Goal: Task Accomplishment & Management: Manage account settings

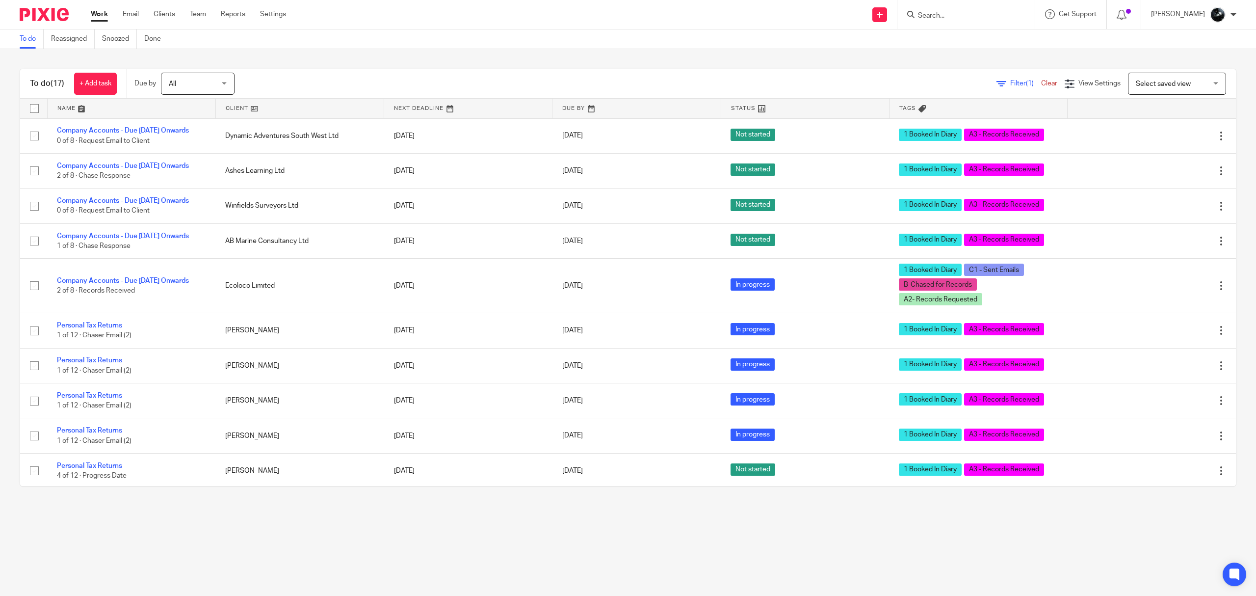
scroll to position [283, 0]
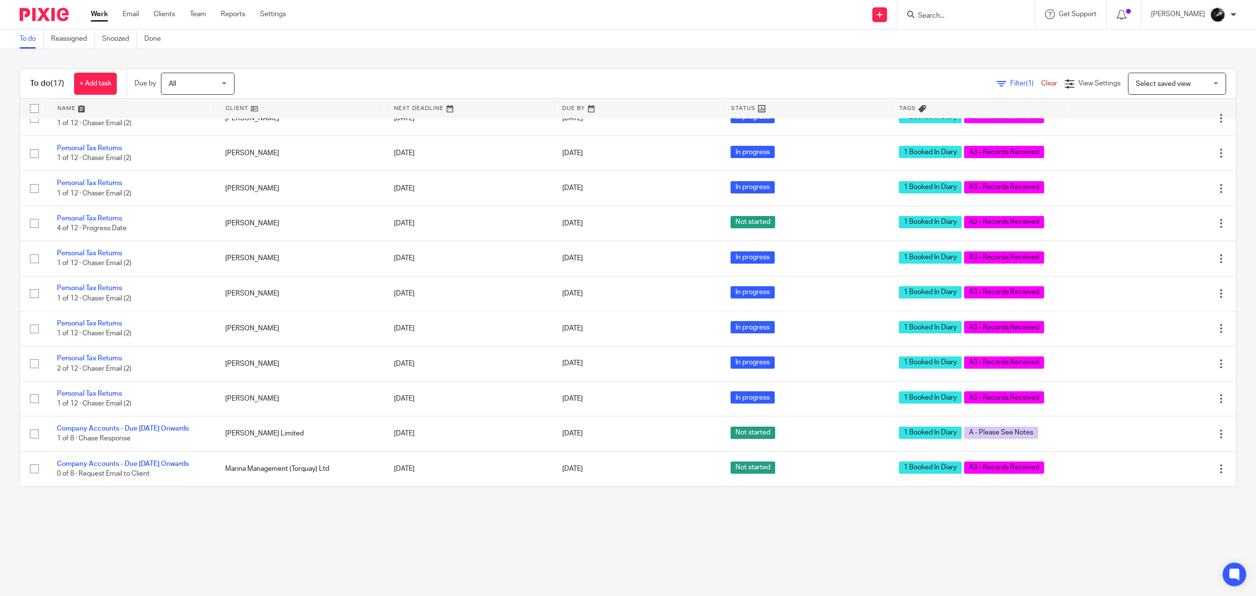
click at [978, 14] on input "Search" at bounding box center [961, 16] width 88 height 9
click at [980, 14] on input "Search" at bounding box center [961, 16] width 88 height 9
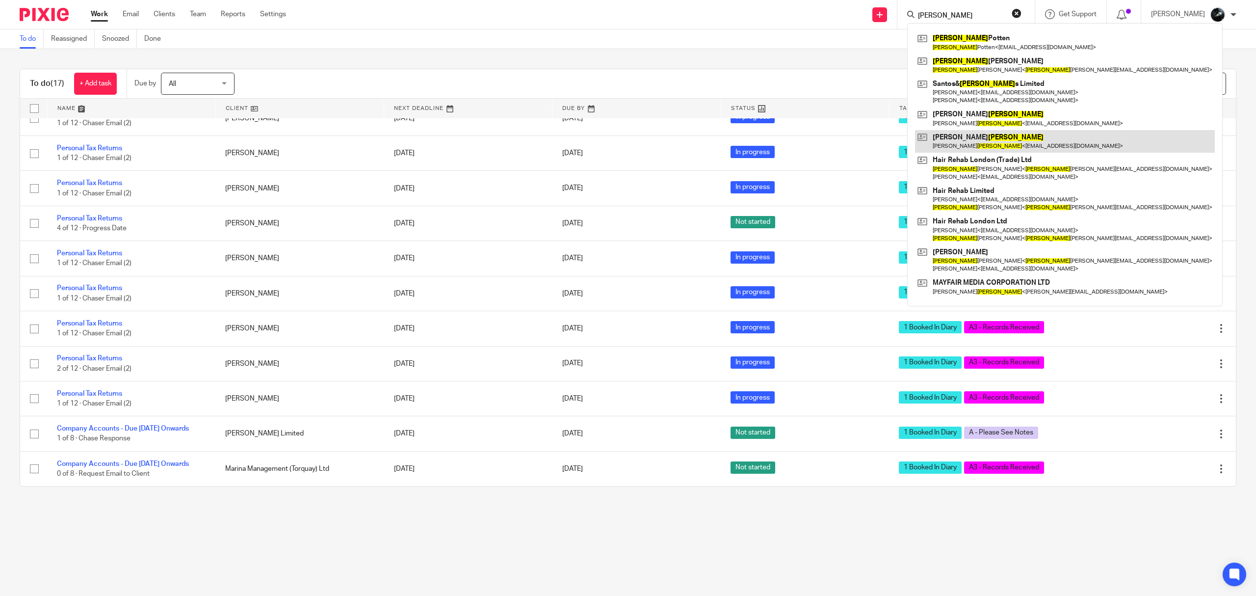
type input "martin"
click at [980, 139] on link at bounding box center [1065, 141] width 300 height 23
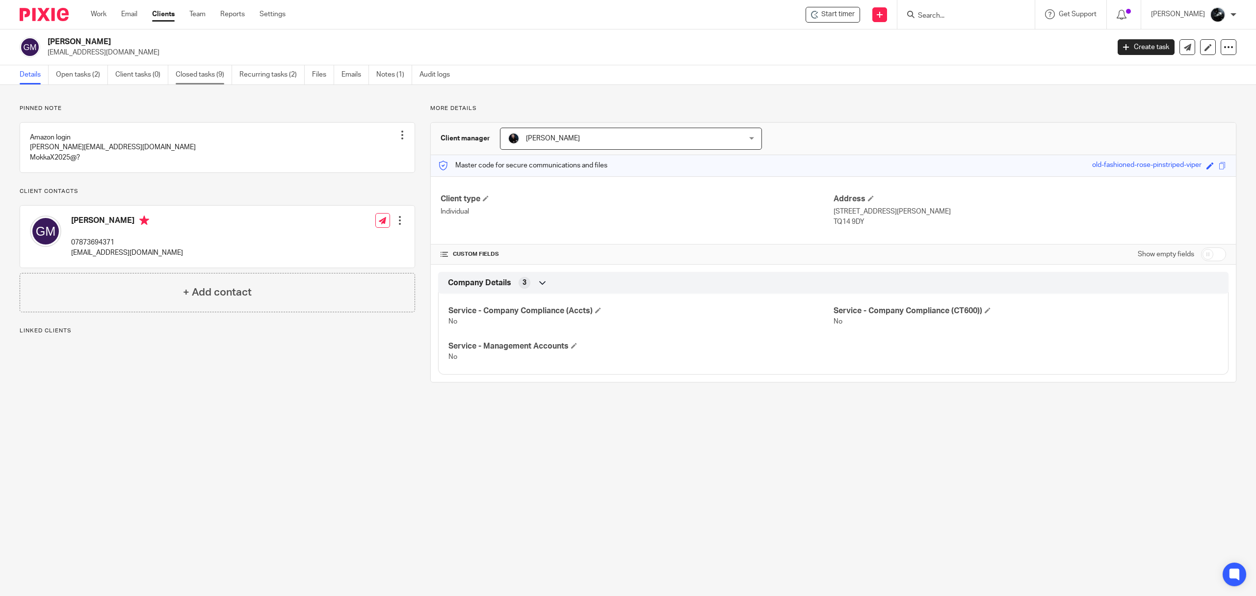
click at [219, 75] on link "Closed tasks (9)" at bounding box center [204, 74] width 56 height 19
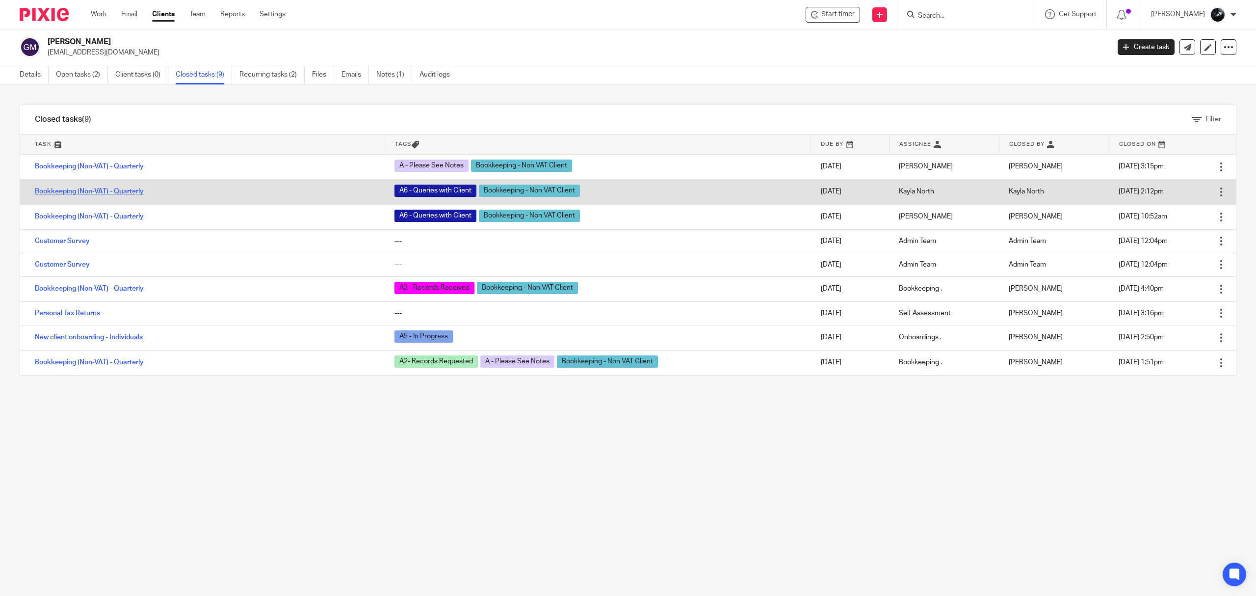
click at [120, 191] on link "Bookkeeping (Non-VAT) - Quarterly" at bounding box center [89, 191] width 109 height 7
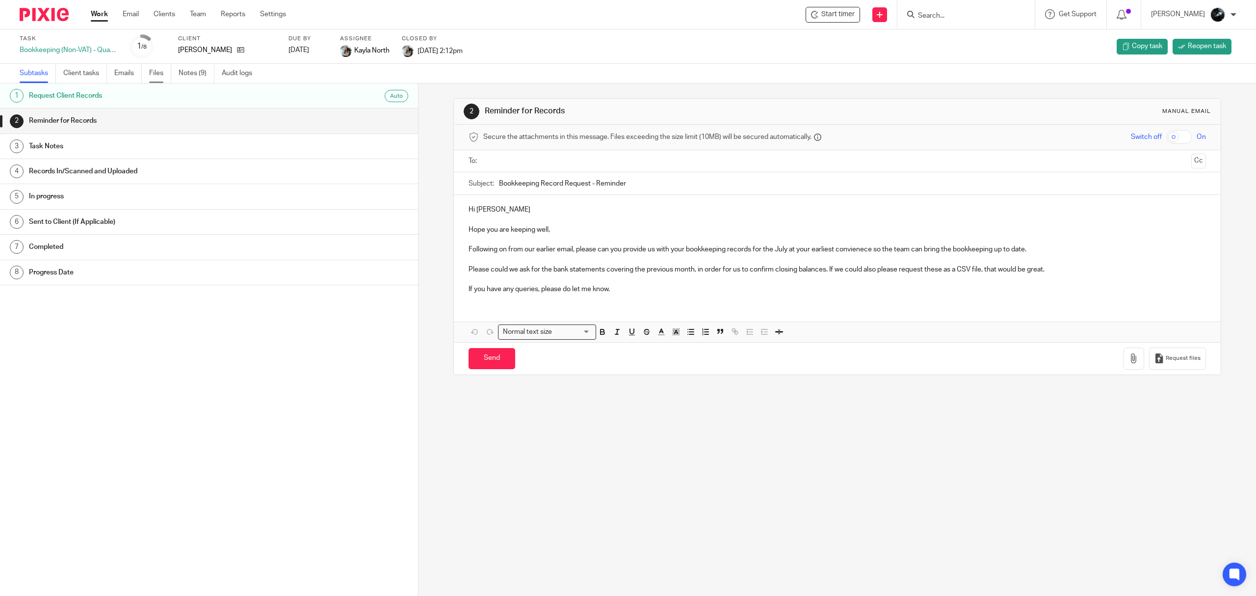
click at [150, 77] on link "Files" at bounding box center [160, 73] width 22 height 19
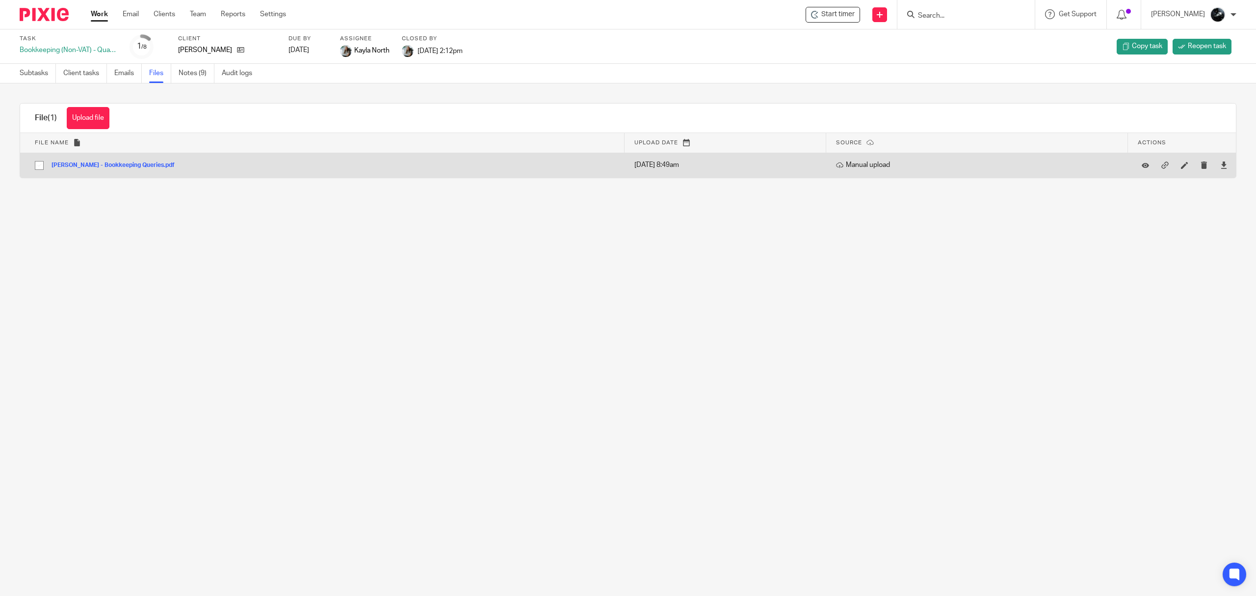
click at [103, 165] on button "Gary Martin - Bookkeeping Queries.pdf" at bounding box center [117, 165] width 131 height 7
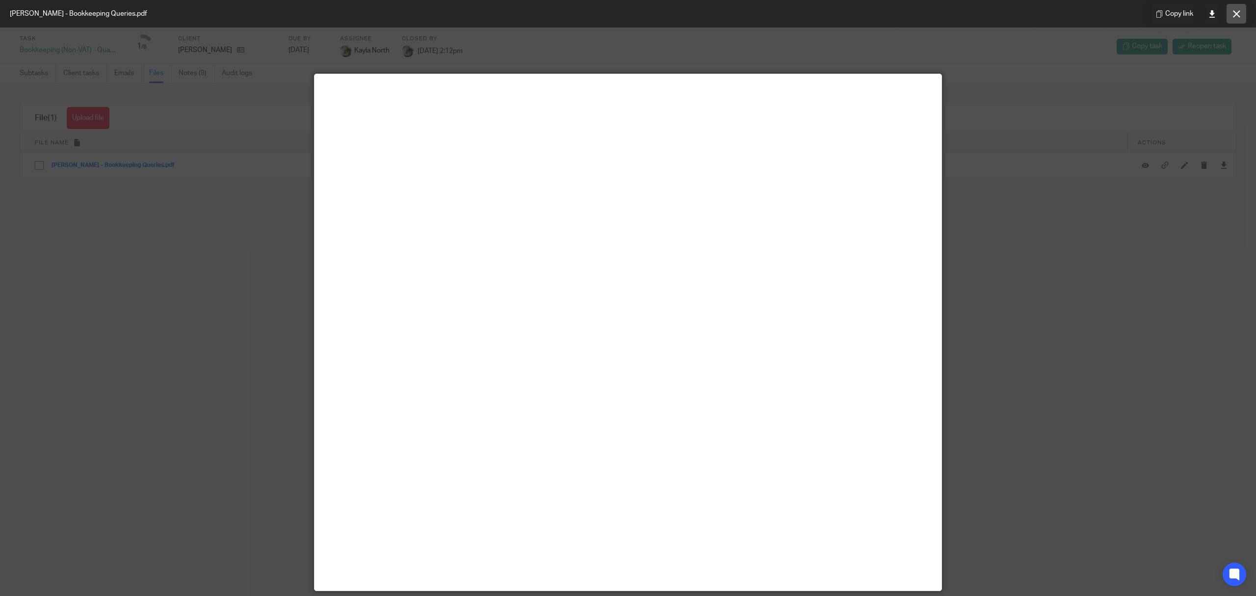
click at [1227, 16] on button at bounding box center [1237, 14] width 20 height 20
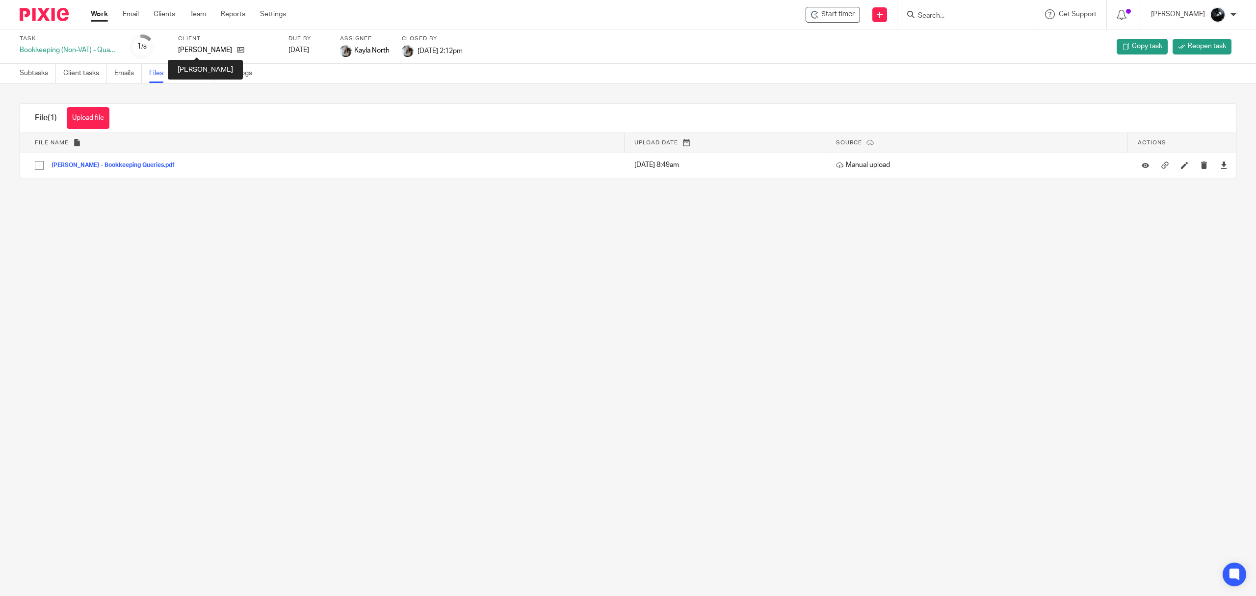
click at [205, 48] on p "[PERSON_NAME]" at bounding box center [205, 50] width 54 height 10
click at [228, 43] on div "Client Gary Martin" at bounding box center [227, 47] width 98 height 24
click at [237, 48] on icon at bounding box center [240, 49] width 7 height 7
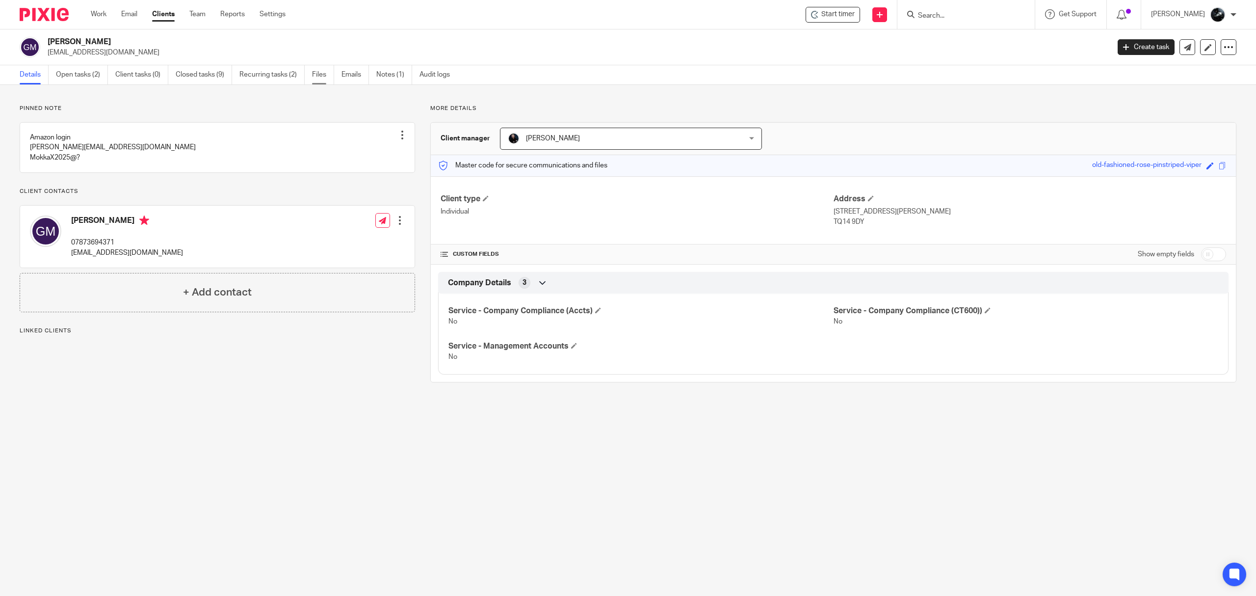
click at [328, 73] on link "Files" at bounding box center [323, 74] width 22 height 19
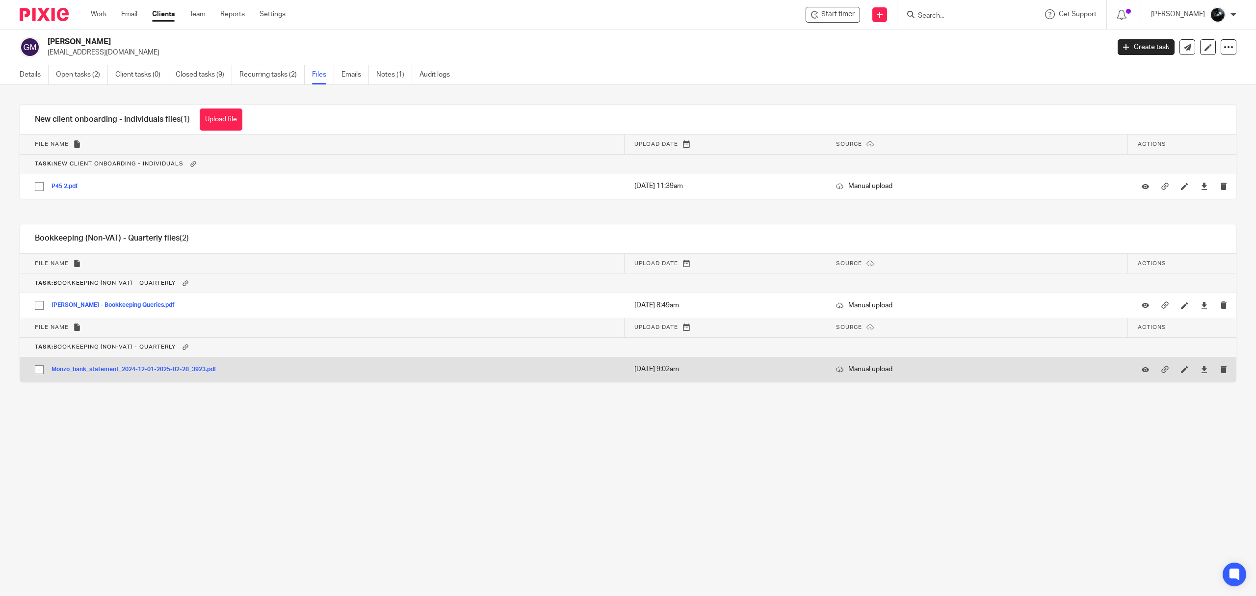
click at [200, 369] on button "Monzo_bank_statement_2024-12-01-2025-02-28_3923.pdf" at bounding box center [138, 369] width 172 height 7
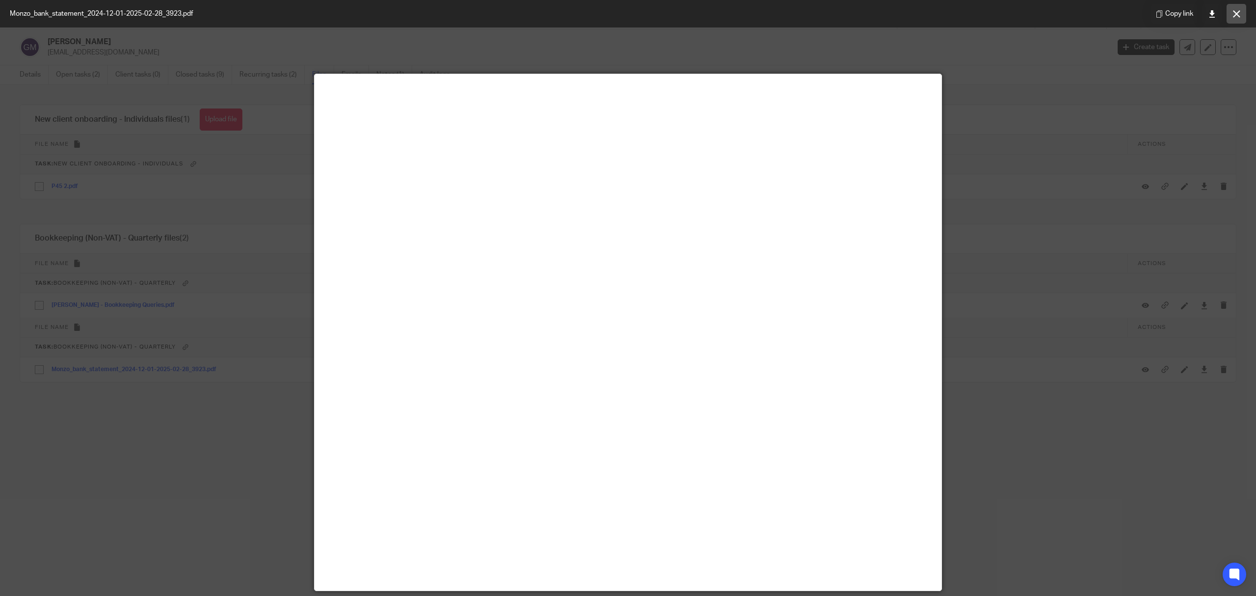
click at [1233, 14] on icon at bounding box center [1236, 13] width 7 height 7
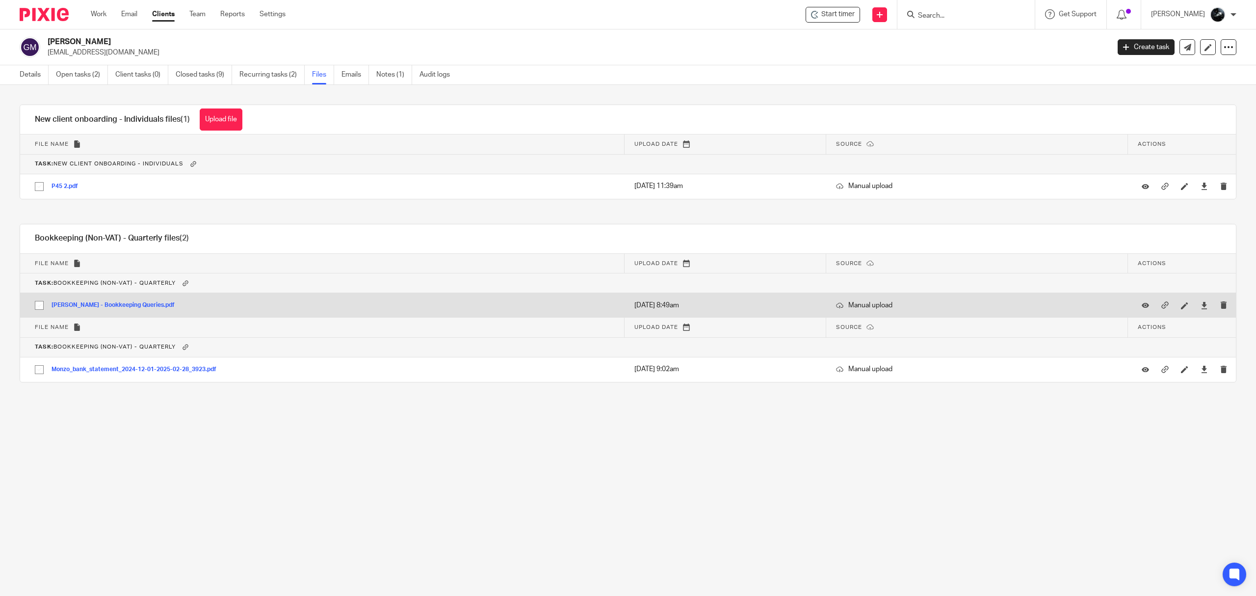
click at [99, 308] on button "Gary Martin - Bookkeeping Queries.pdf" at bounding box center [117, 305] width 131 height 7
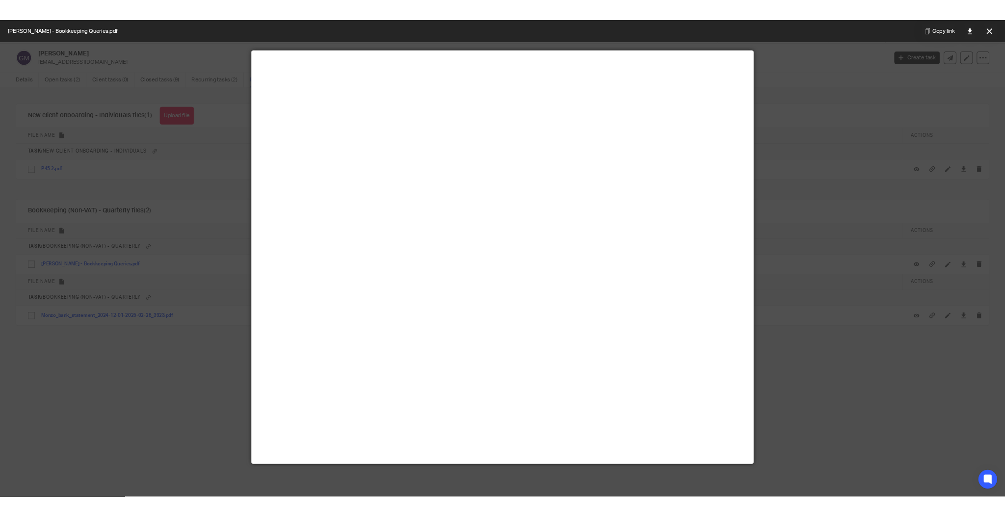
scroll to position [69, 0]
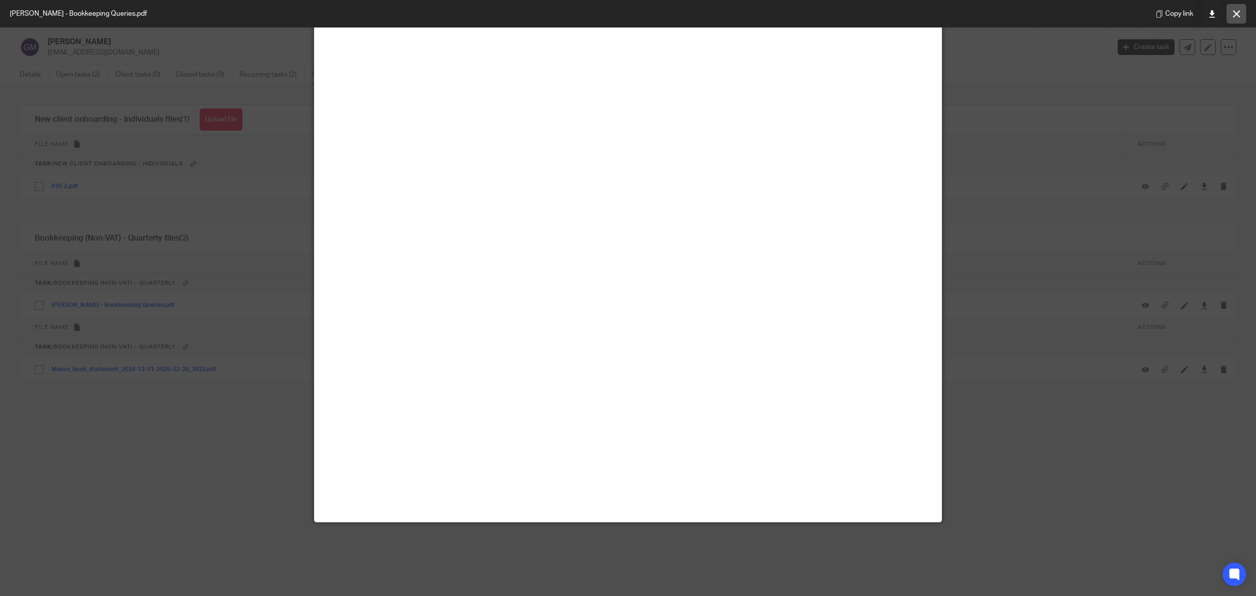
click at [1232, 20] on button at bounding box center [1237, 14] width 20 height 20
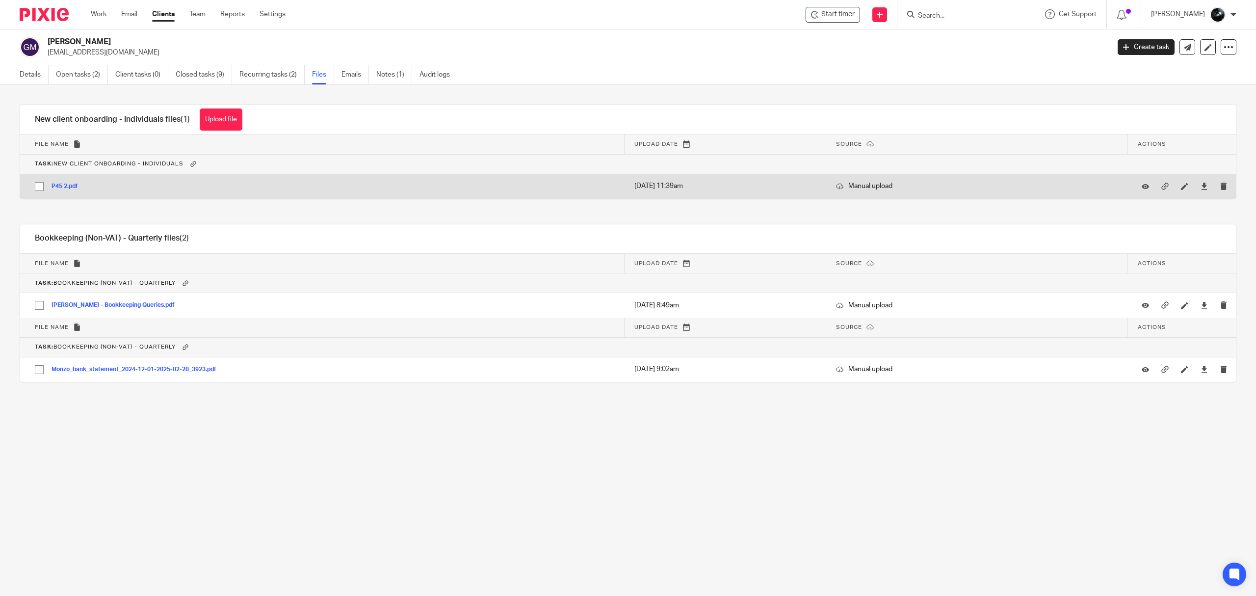
click at [69, 191] on div "P45 2.pdf" at bounding box center [69, 186] width 34 height 10
click at [69, 187] on button "P45 2.pdf" at bounding box center [69, 186] width 34 height 7
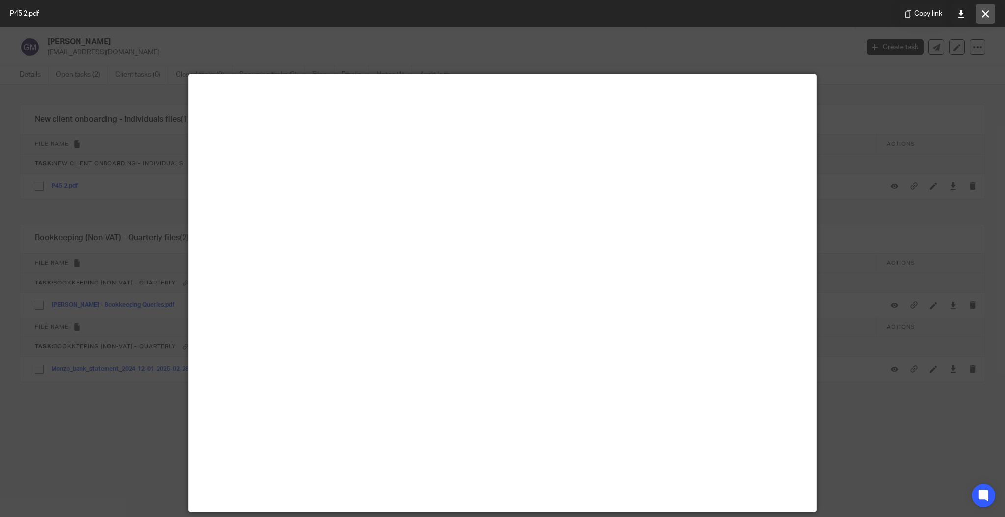
click at [985, 16] on icon at bounding box center [985, 13] width 7 height 7
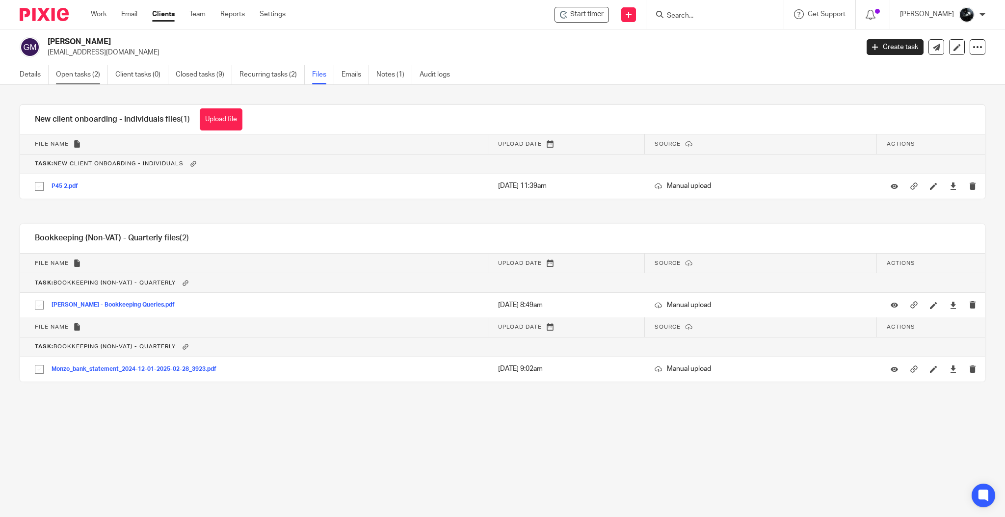
click at [88, 76] on link "Open tasks (2)" at bounding box center [82, 74] width 52 height 19
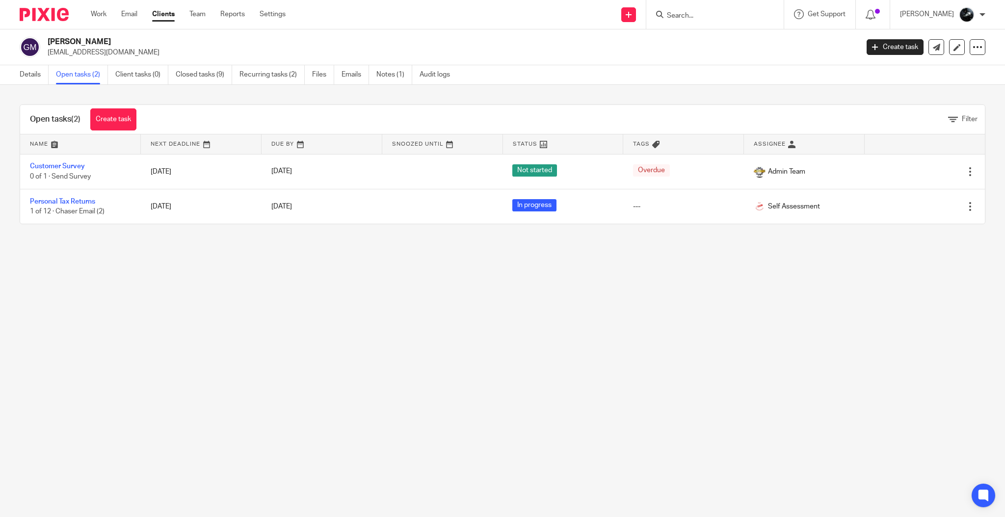
click at [60, 202] on link "Personal Tax Returns" at bounding box center [62, 201] width 65 height 7
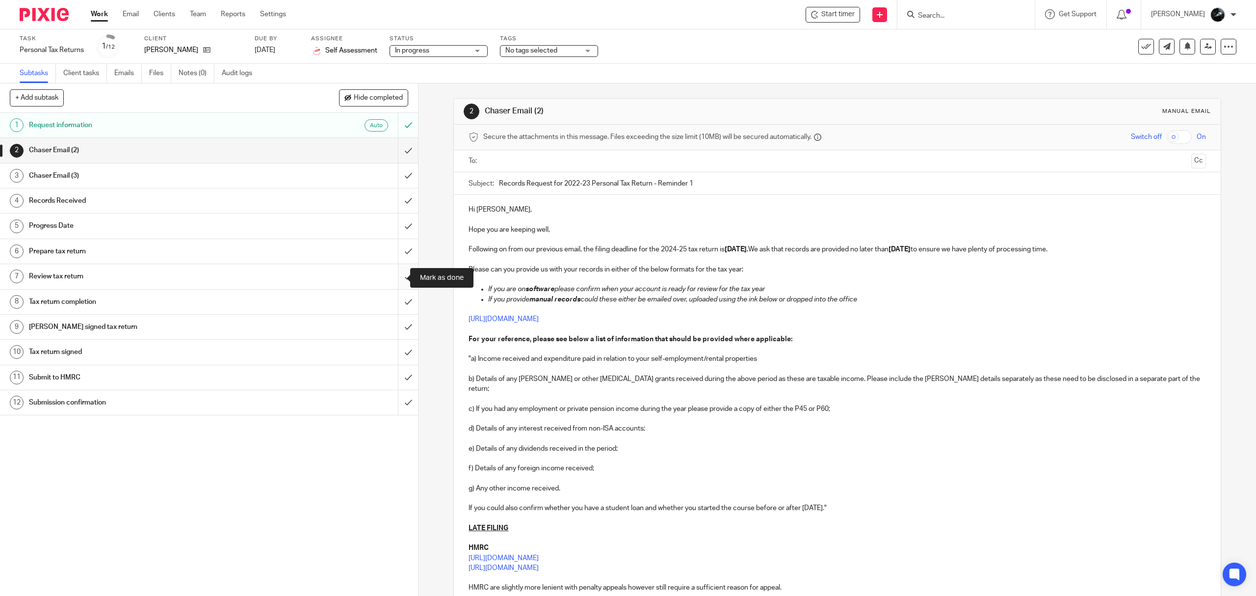
click at [393, 224] on input "submit" at bounding box center [209, 276] width 418 height 25
click at [392, 224] on input "submit" at bounding box center [209, 301] width 418 height 25
drag, startPoint x: 394, startPoint y: 258, endPoint x: 393, endPoint y: 244, distance: 13.8
click at [394, 224] on input "submit" at bounding box center [209, 251] width 418 height 25
click at [393, 224] on input "submit" at bounding box center [209, 225] width 418 height 25
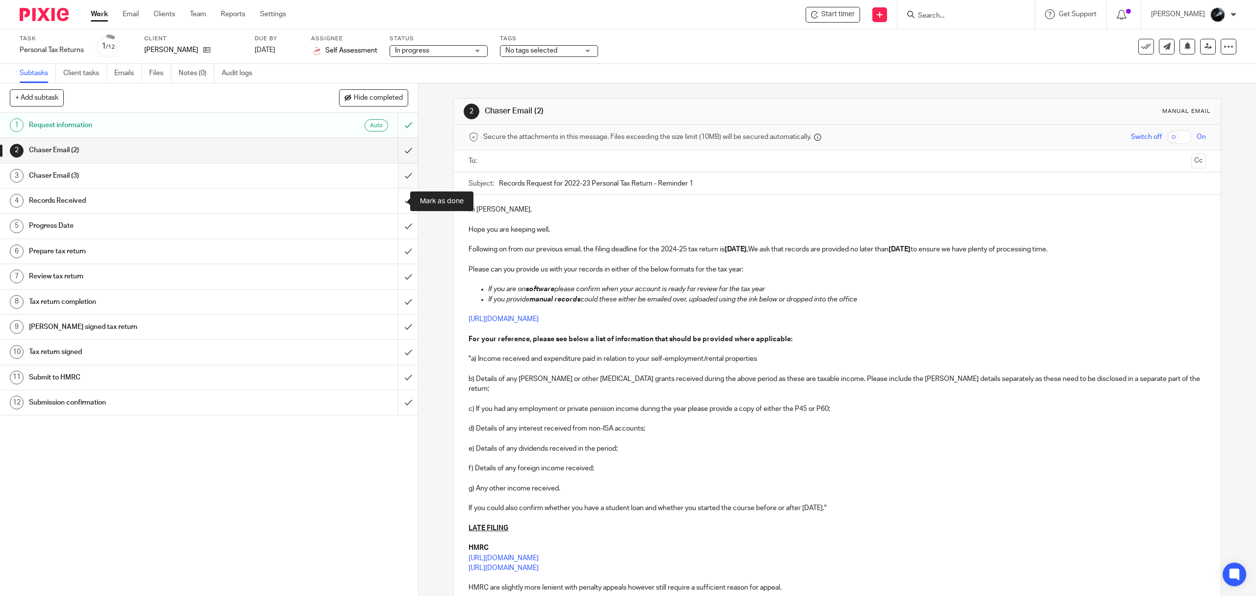
drag, startPoint x: 394, startPoint y: 197, endPoint x: 389, endPoint y: 179, distance: 18.9
click at [389, 180] on div "1 Request information Auto 2 Chaser Email (2) 3 Chaser Email (3) 4 Records Rece…" at bounding box center [209, 354] width 418 height 483
click at [393, 175] on input "submit" at bounding box center [209, 175] width 418 height 25
click at [392, 205] on input "submit" at bounding box center [209, 200] width 418 height 25
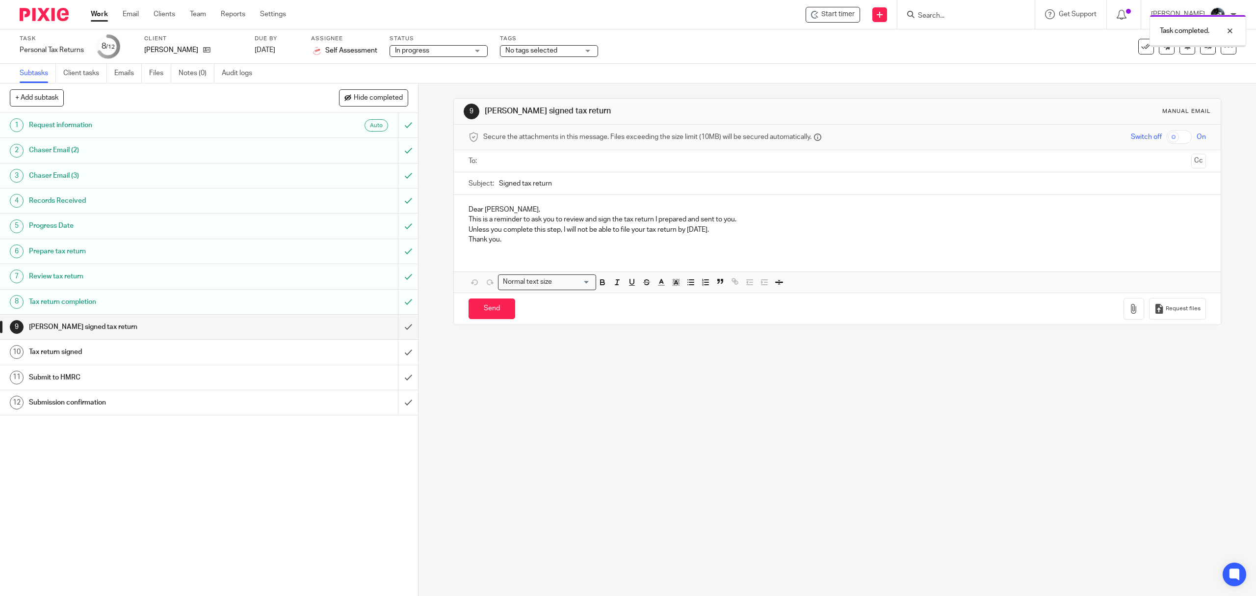
click at [568, 53] on span "No tags selected" at bounding box center [542, 51] width 74 height 10
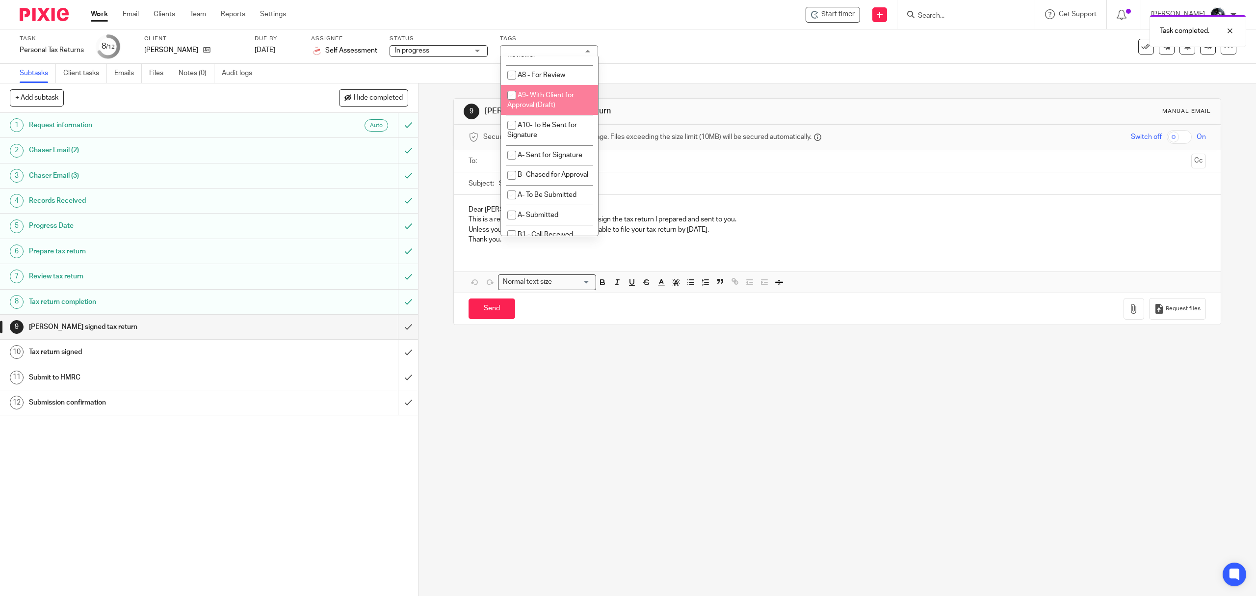
scroll to position [523, 0]
click at [546, 122] on li "A10- To Be Sent for Signature" at bounding box center [549, 107] width 97 height 30
checkbox input "true"
click at [186, 77] on link "Notes (0)" at bounding box center [197, 73] width 36 height 19
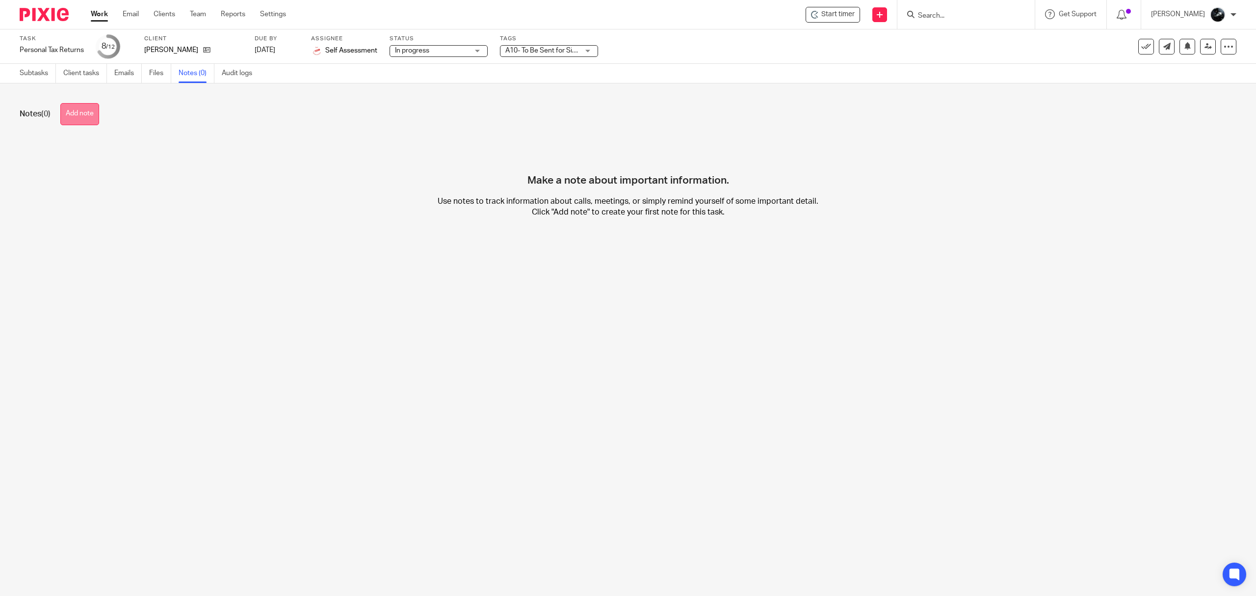
click at [85, 114] on button "Add note" at bounding box center [79, 114] width 39 height 22
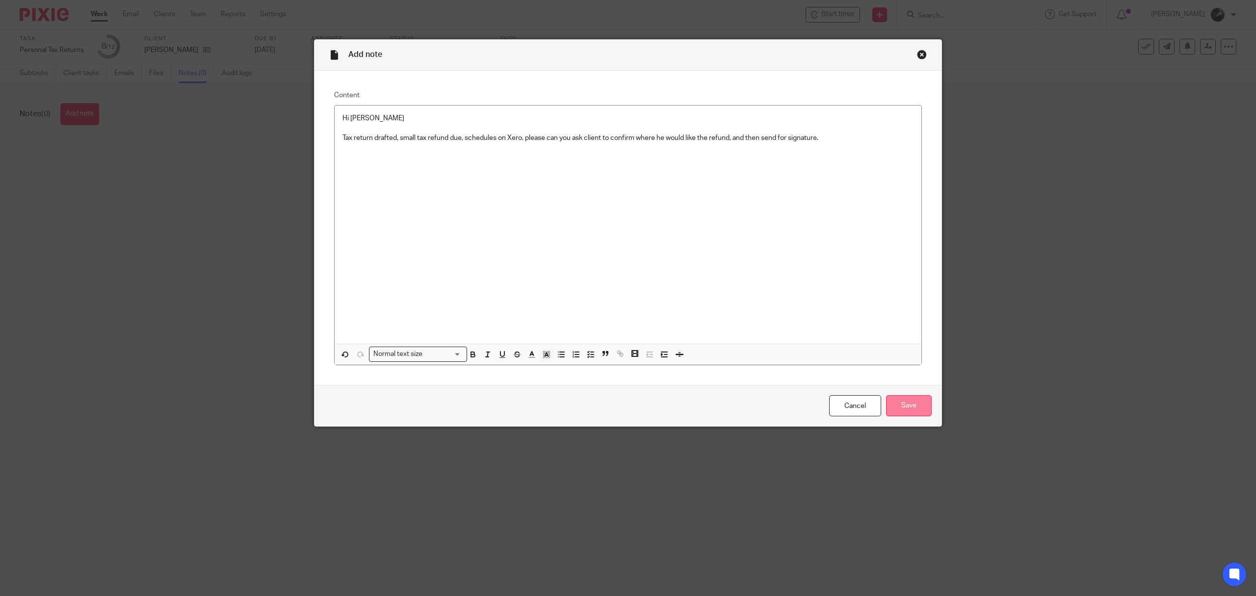
click at [919, 403] on input "Save" at bounding box center [909, 405] width 46 height 21
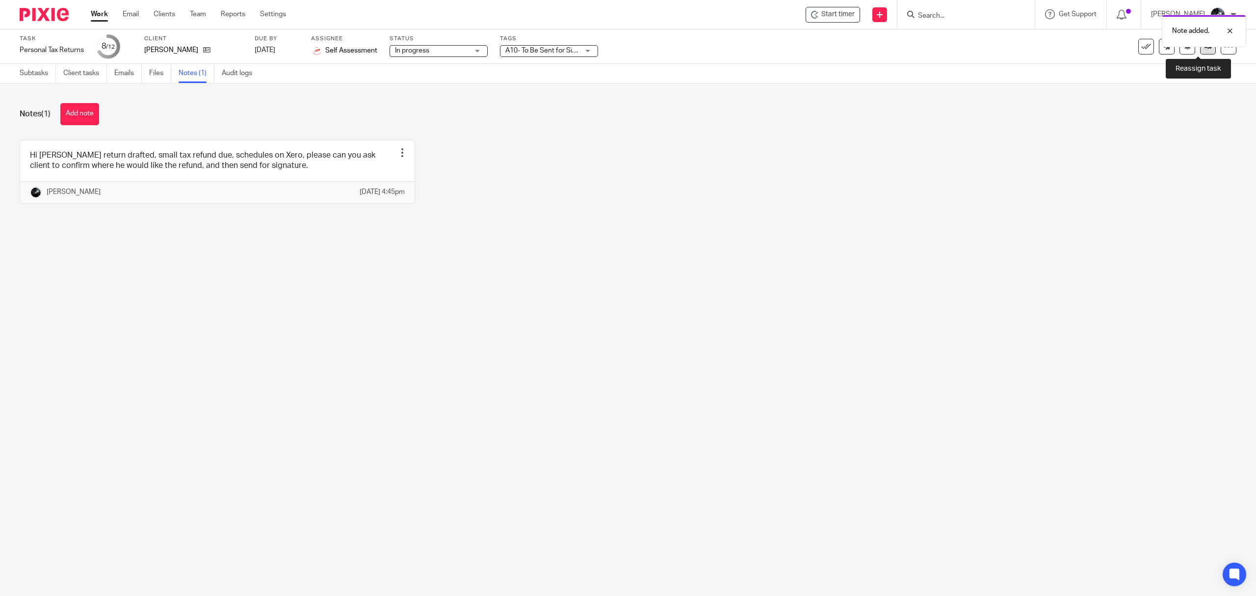
click at [1202, 51] on link at bounding box center [1208, 47] width 16 height 16
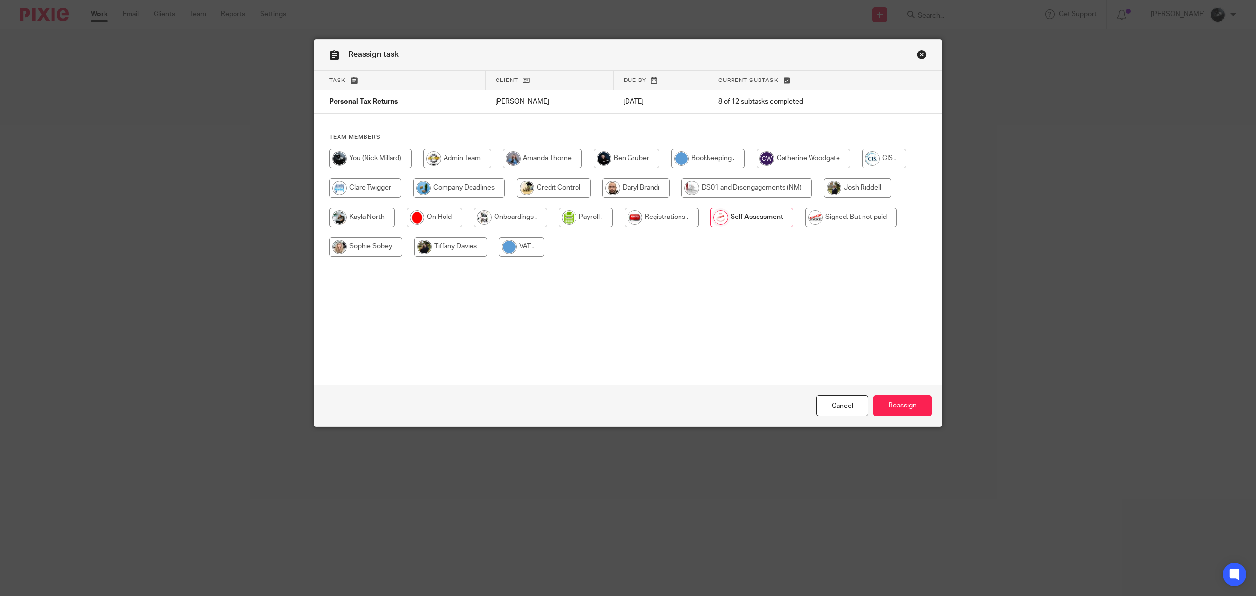
click at [562, 157] on input "radio" at bounding box center [542, 159] width 79 height 20
radio input "true"
click at [903, 415] on input "Reassign" at bounding box center [902, 405] width 58 height 21
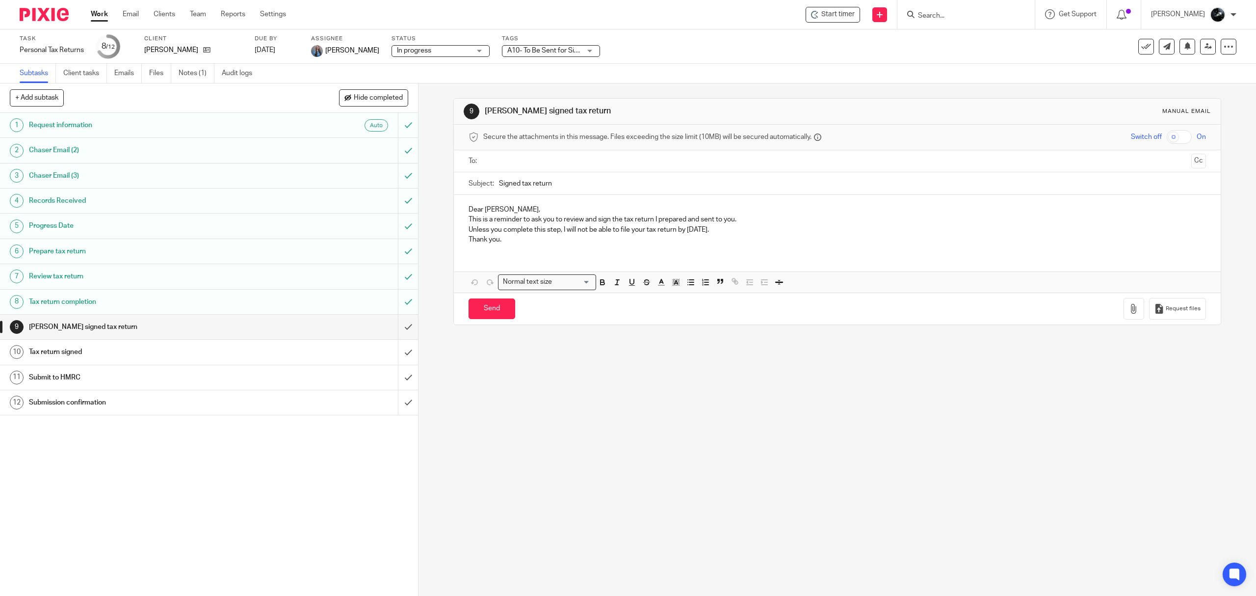
click at [49, 14] on img at bounding box center [44, 14] width 49 height 13
